Goal: Navigation & Orientation: Go to known website

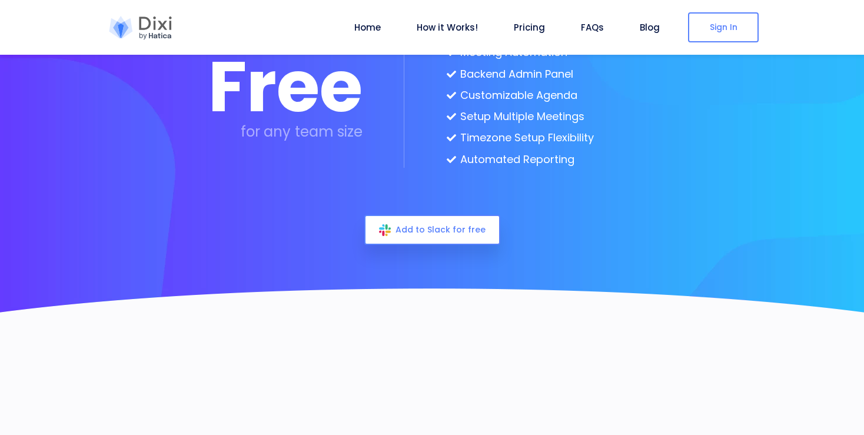
scroll to position [3170, 0]
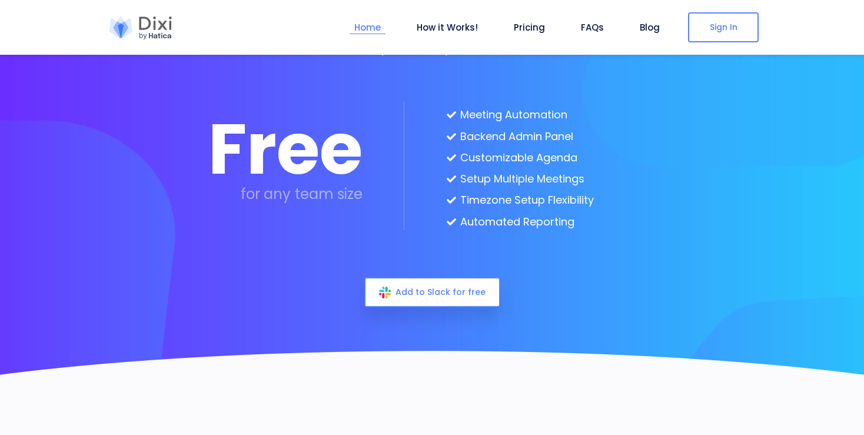
click at [376, 25] on link "Home" at bounding box center [368, 28] width 36 height 14
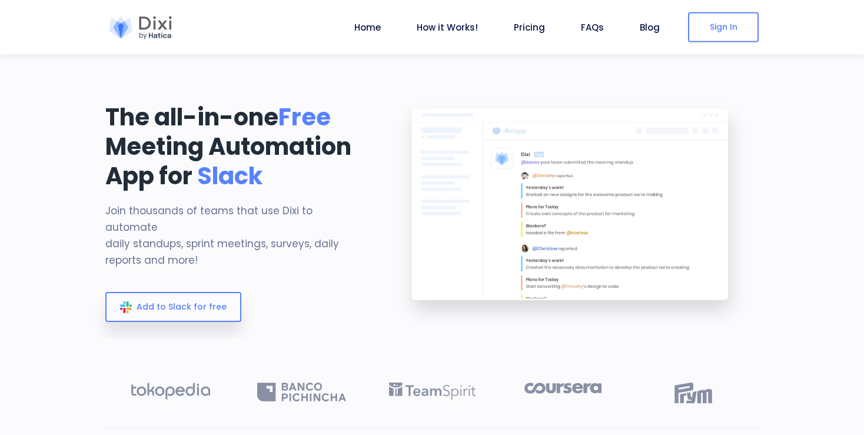
scroll to position [0, 0]
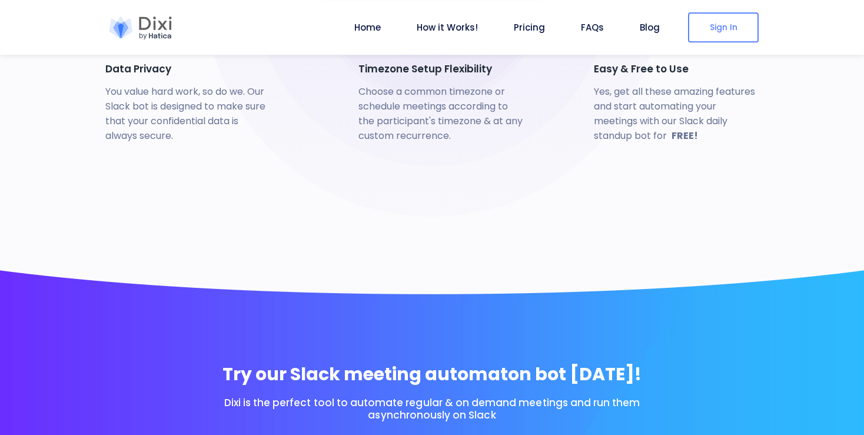
scroll to position [2803, 0]
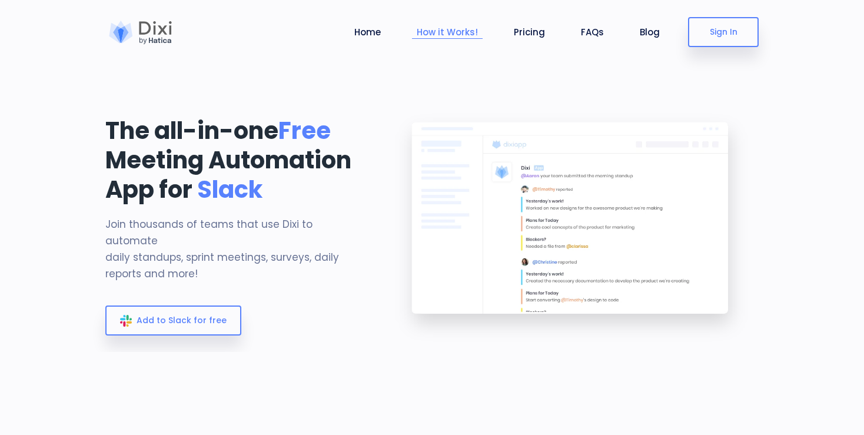
click at [444, 41] on li "How it Works!" at bounding box center [447, 32] width 71 height 55
click at [447, 31] on link "How it Works!" at bounding box center [447, 32] width 71 height 14
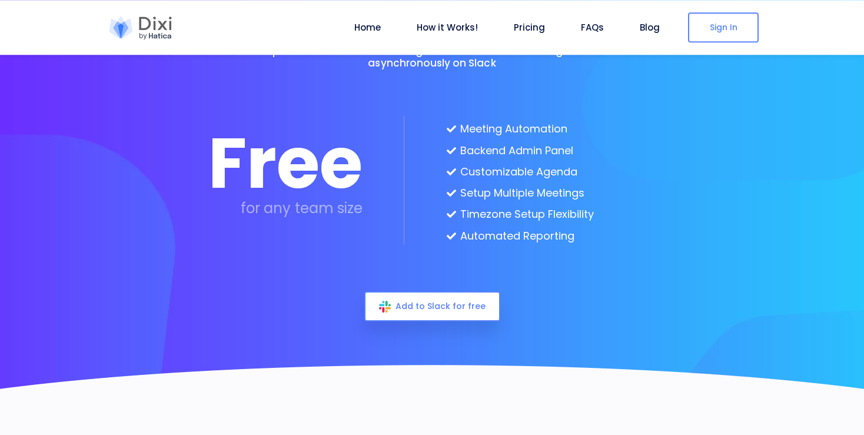
scroll to position [3115, 0]
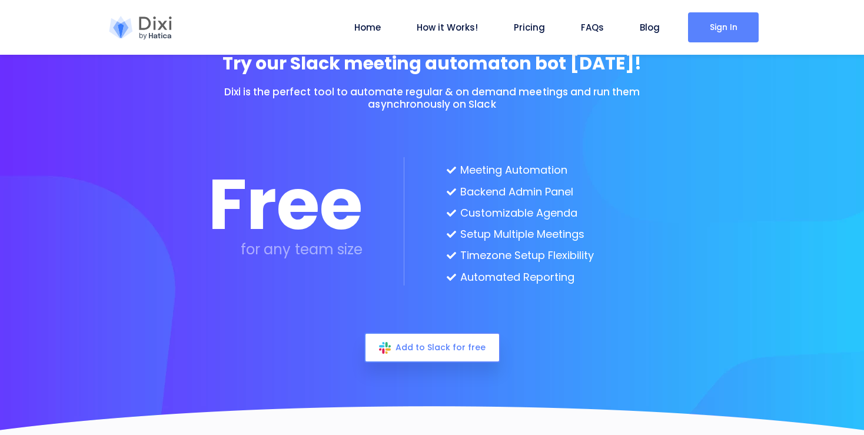
click at [738, 29] on link "Sign In" at bounding box center [723, 27] width 71 height 30
